Goal: Task Accomplishment & Management: Use online tool/utility

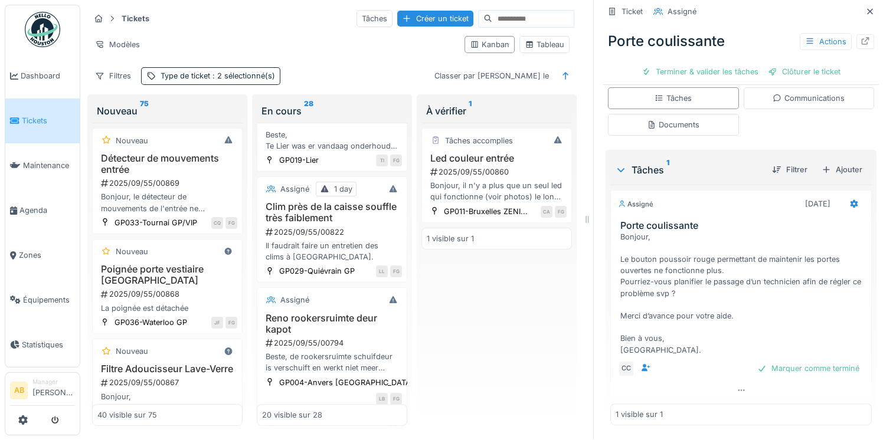
click at [47, 37] on img at bounding box center [42, 29] width 35 height 35
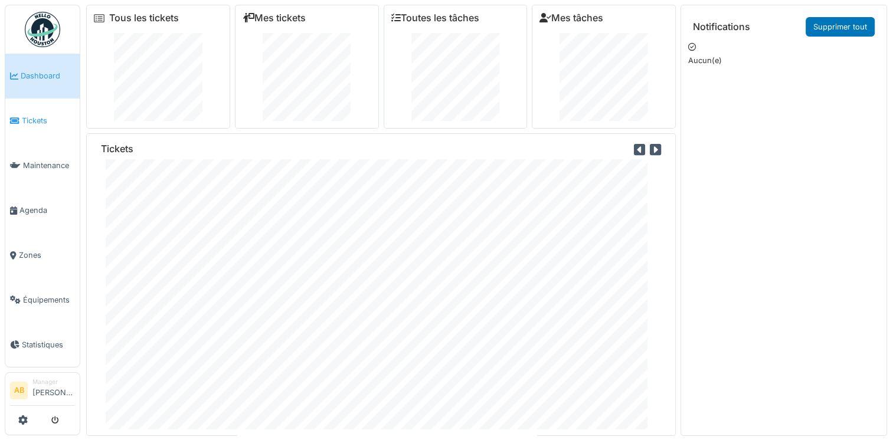
click at [25, 117] on span "Tickets" at bounding box center [48, 120] width 53 height 11
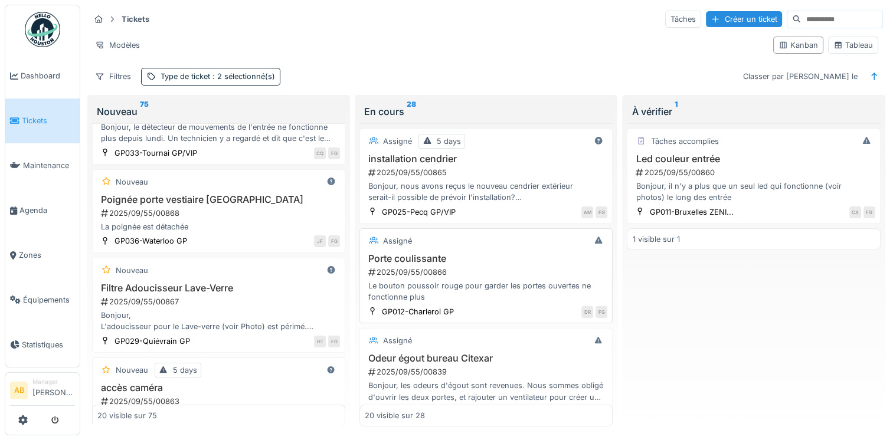
scroll to position [59, 0]
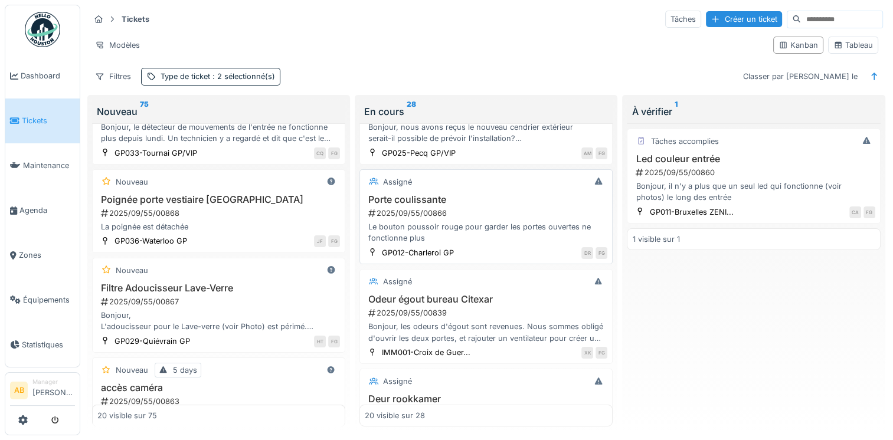
click at [462, 213] on div "2025/09/55/00866" at bounding box center [487, 213] width 240 height 11
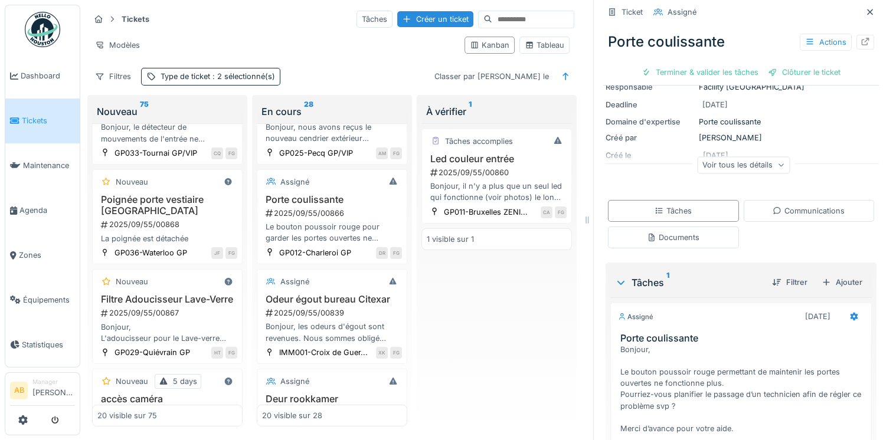
scroll to position [118, 0]
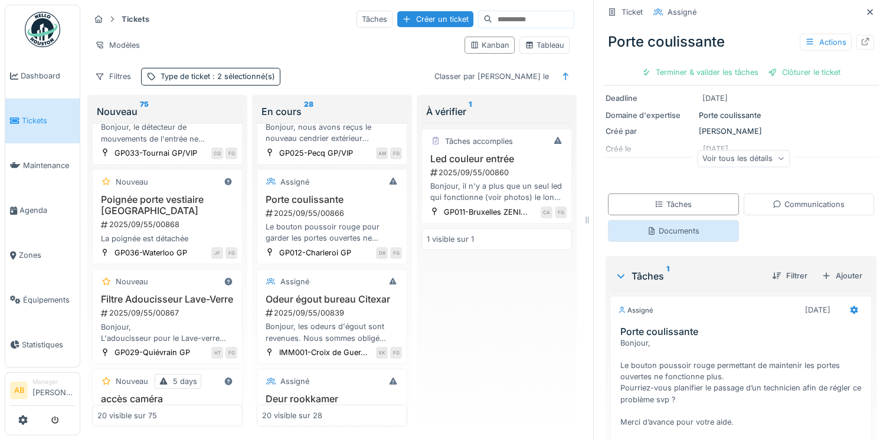
click at [651, 242] on div "Documents" at bounding box center [673, 231] width 131 height 22
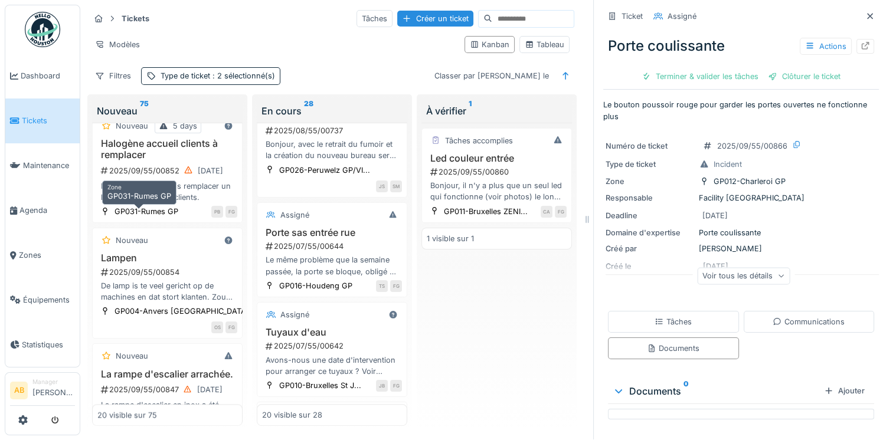
scroll to position [1310, 0]
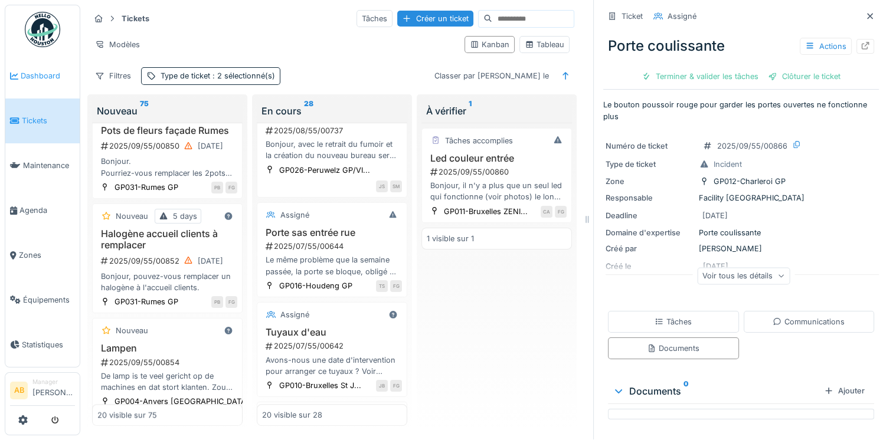
click at [43, 77] on span "Dashboard" at bounding box center [48, 75] width 54 height 11
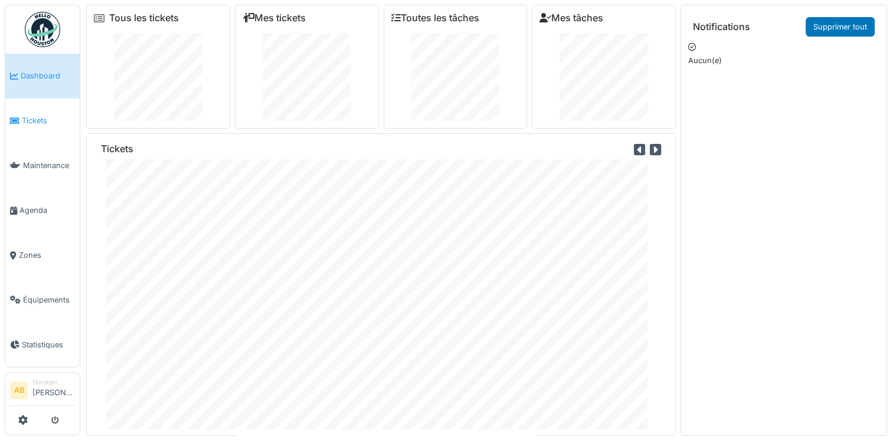
click at [34, 122] on span "Tickets" at bounding box center [48, 120] width 53 height 11
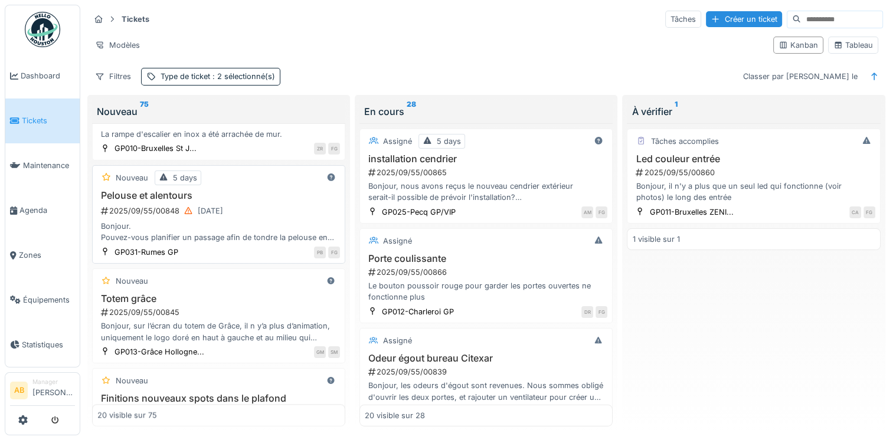
scroll to position [1594, 0]
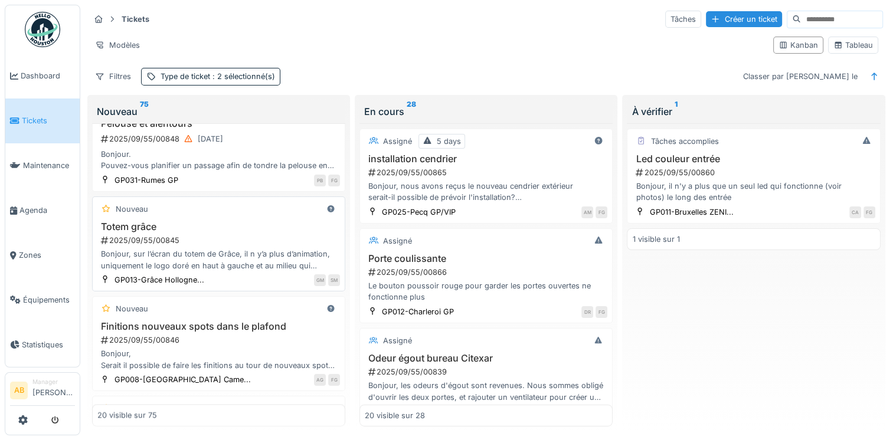
click at [193, 269] on div "Bonjour, sur l’écran du totem de Grâce, il n y’a plus d’animation, uniquement l…" at bounding box center [218, 260] width 243 height 22
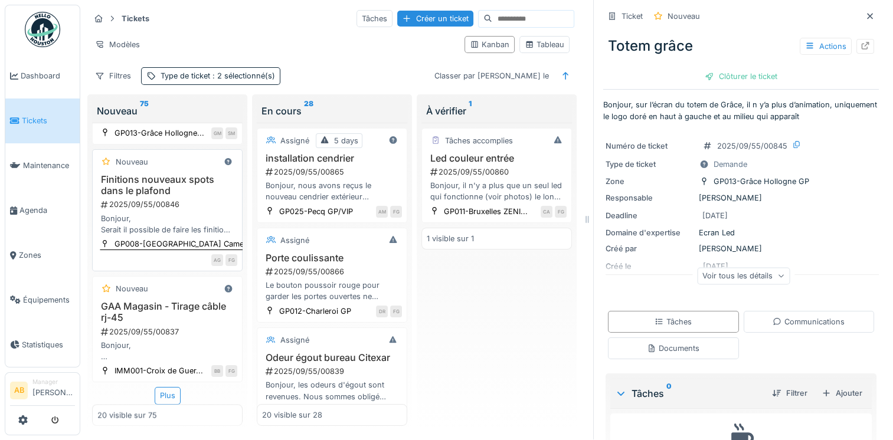
scroll to position [9, 0]
click at [155, 387] on div "Plus" at bounding box center [168, 395] width 26 height 17
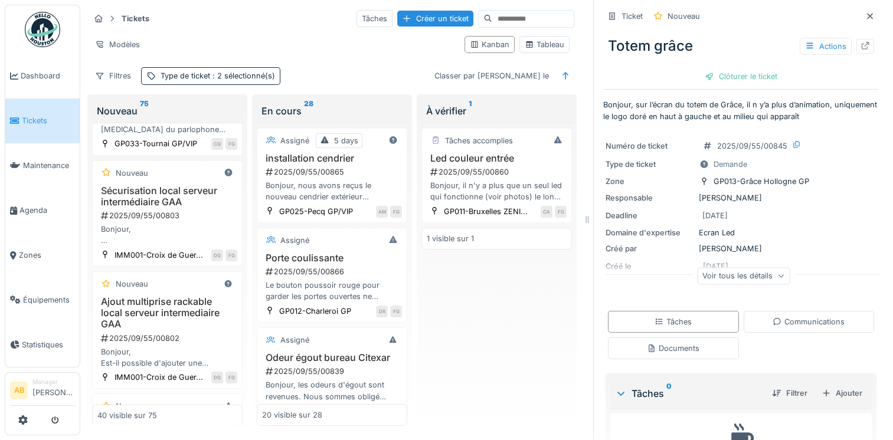
scroll to position [3354, 0]
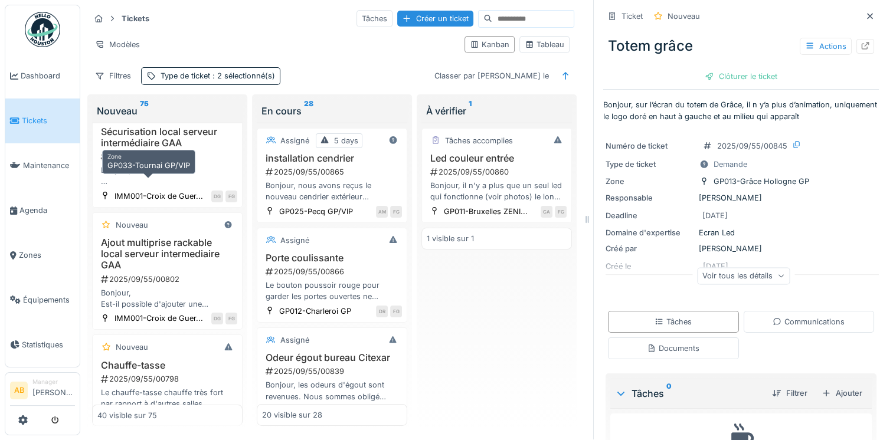
click at [172, 90] on div "GP033-Tournai GP/VIP" at bounding box center [156, 84] width 83 height 11
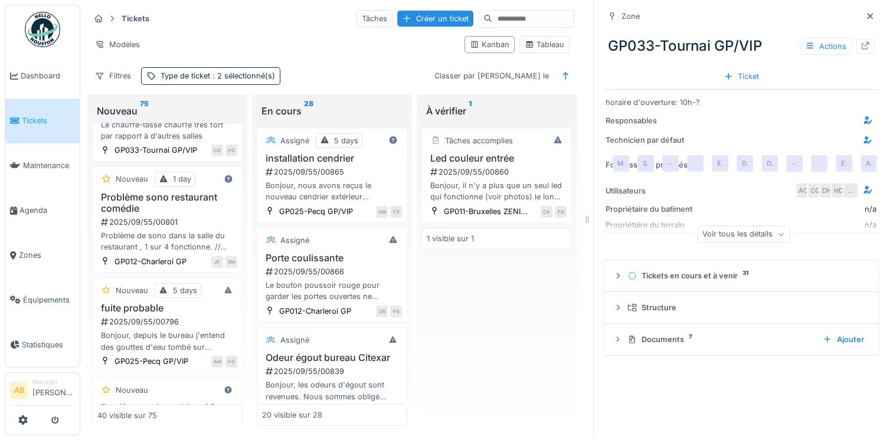
scroll to position [3650, 0]
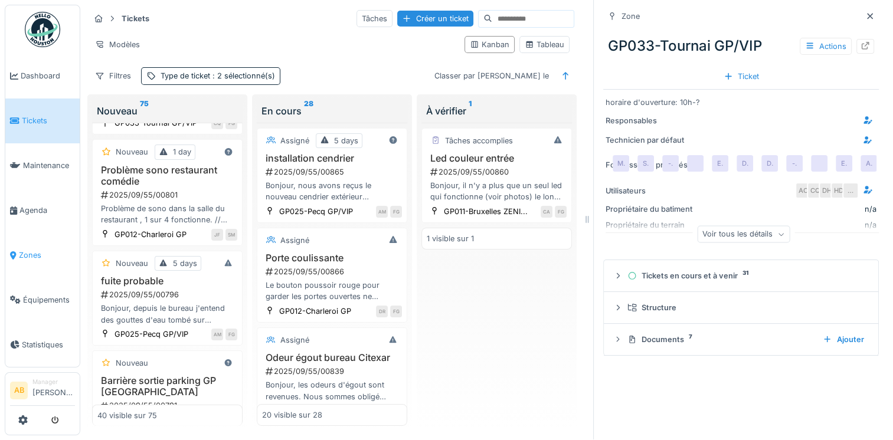
click at [32, 254] on span "Zones" at bounding box center [47, 255] width 56 height 11
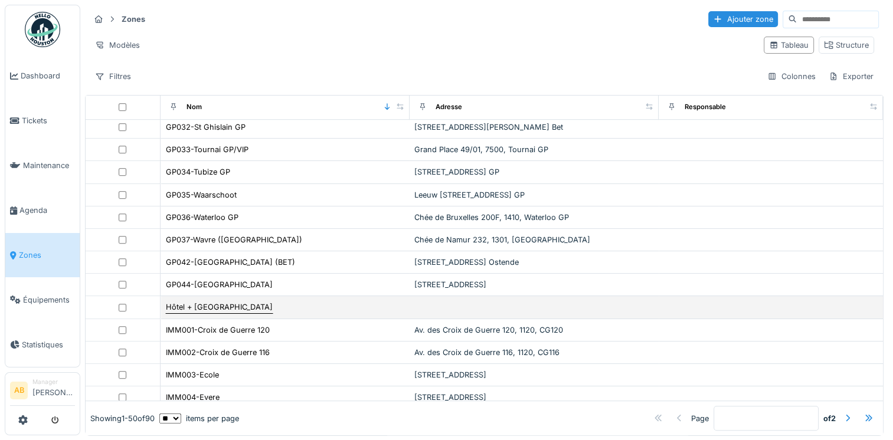
scroll to position [689, 0]
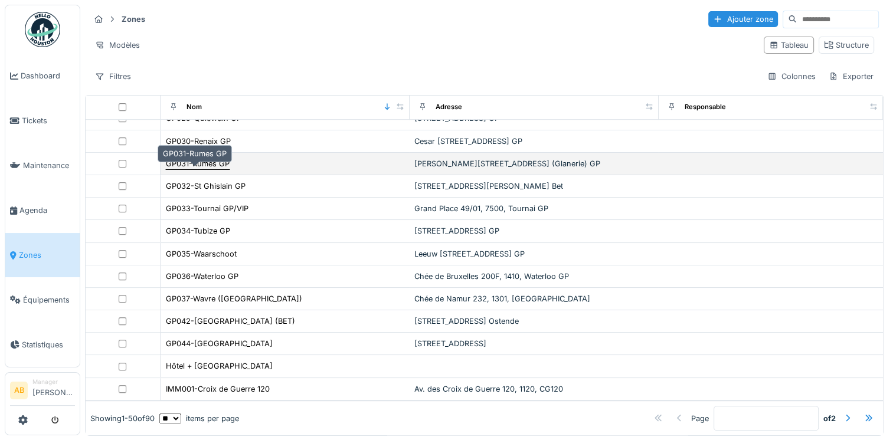
click at [195, 169] on div "GP031-Rumes GP" at bounding box center [198, 163] width 64 height 11
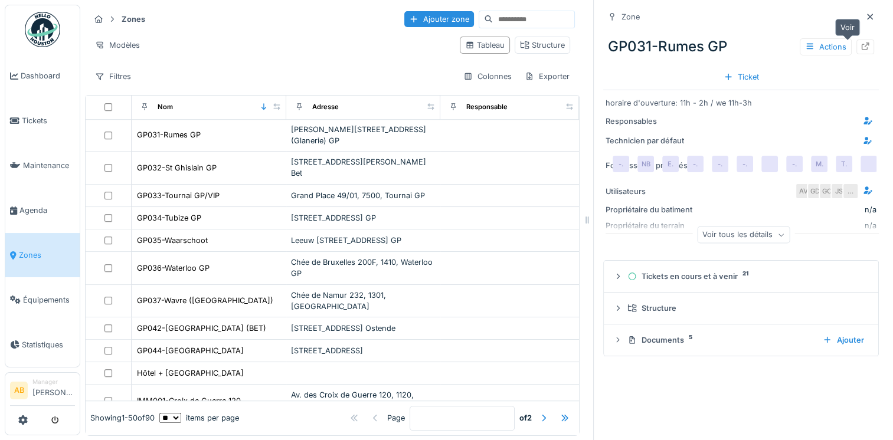
click at [861, 48] on icon at bounding box center [865, 47] width 9 height 8
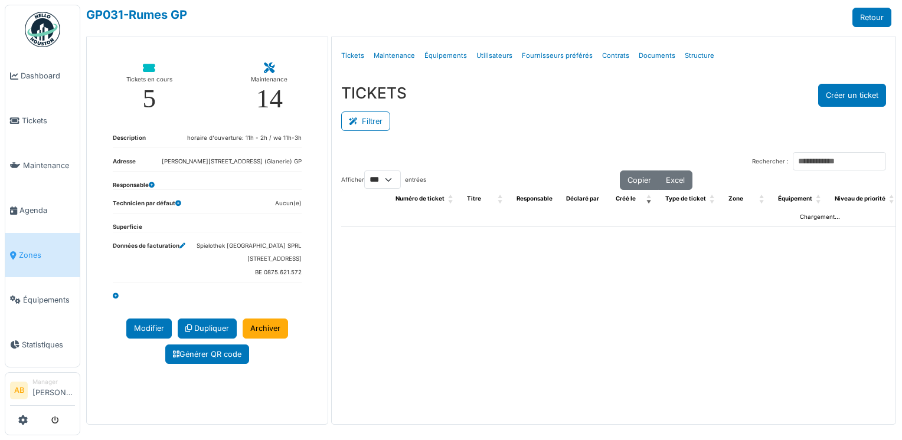
select select "***"
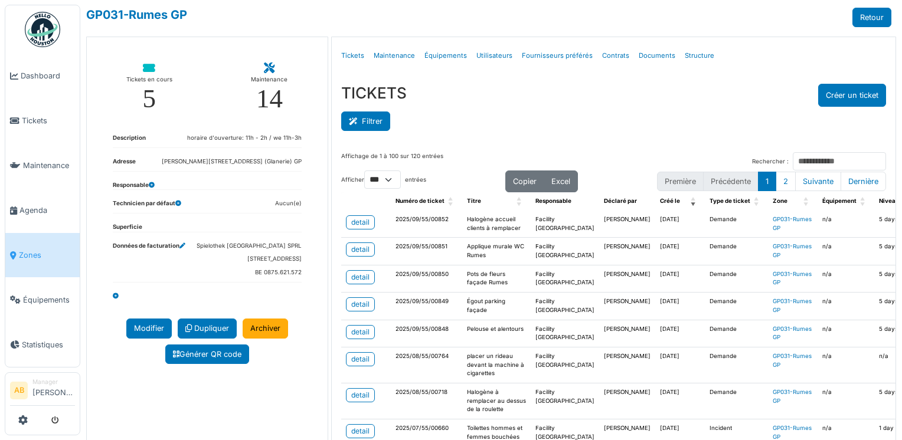
click at [371, 123] on button "Filtrer" at bounding box center [365, 121] width 49 height 19
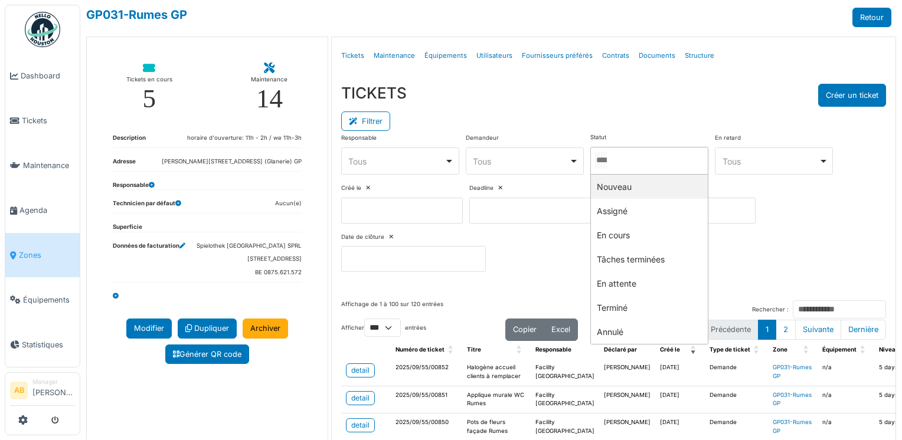
click at [607, 159] on input "Tous" at bounding box center [601, 160] width 12 height 17
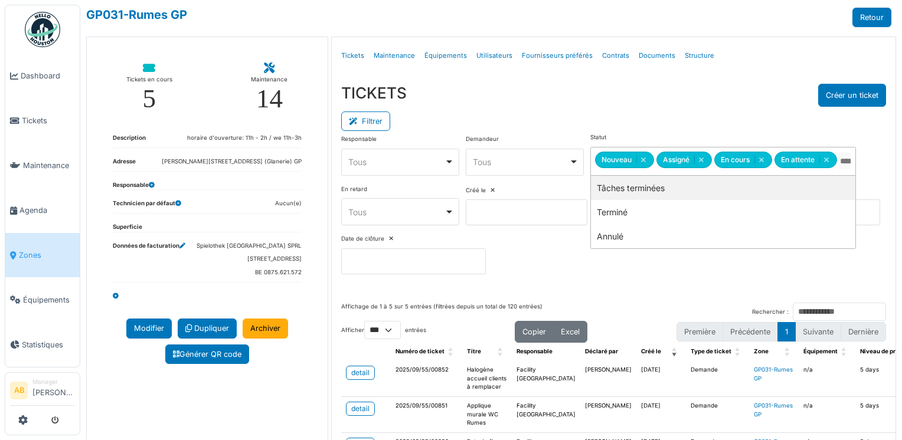
click at [600, 107] on div "Filtrer" at bounding box center [613, 120] width 545 height 27
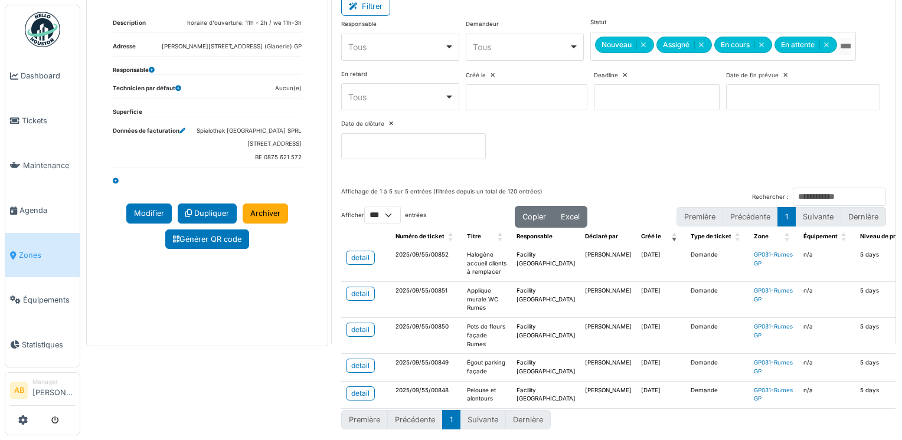
scroll to position [147, 0]
click at [365, 289] on div "detail" at bounding box center [360, 294] width 18 height 11
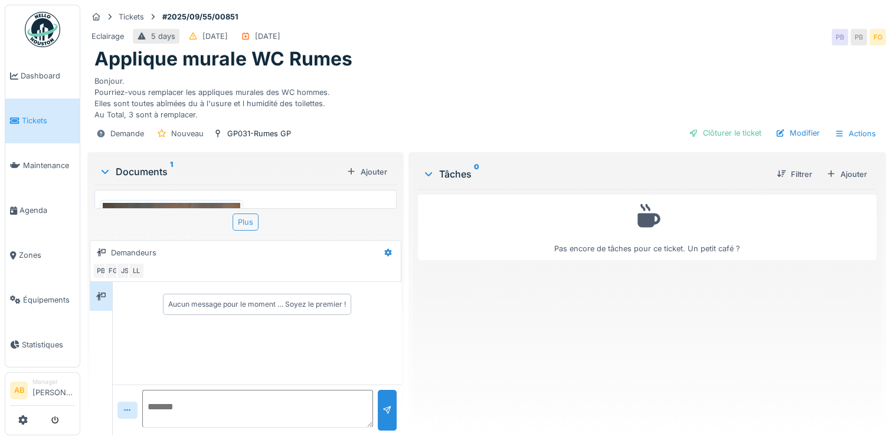
click at [253, 222] on div "Plus" at bounding box center [246, 222] width 26 height 17
click at [240, 224] on div "Plus" at bounding box center [246, 222] width 26 height 17
click at [191, 204] on img at bounding box center [172, 295] width 138 height 184
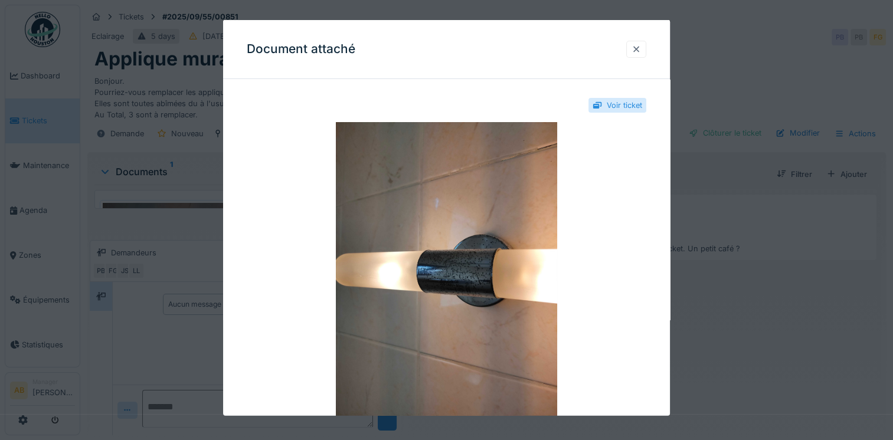
click at [646, 48] on div at bounding box center [636, 48] width 20 height 17
